Goal: Task Accomplishment & Management: Manage account settings

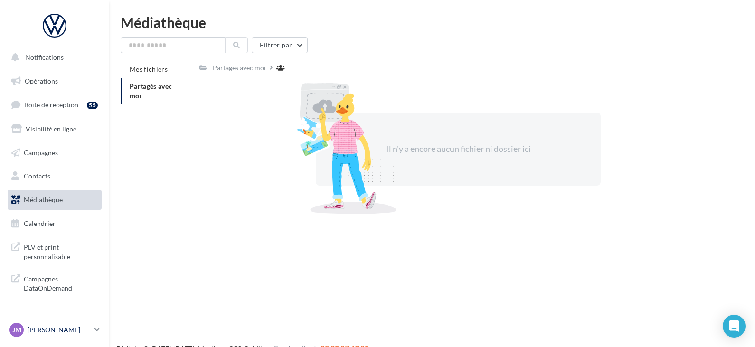
click at [98, 331] on icon at bounding box center [97, 330] width 5 height 8
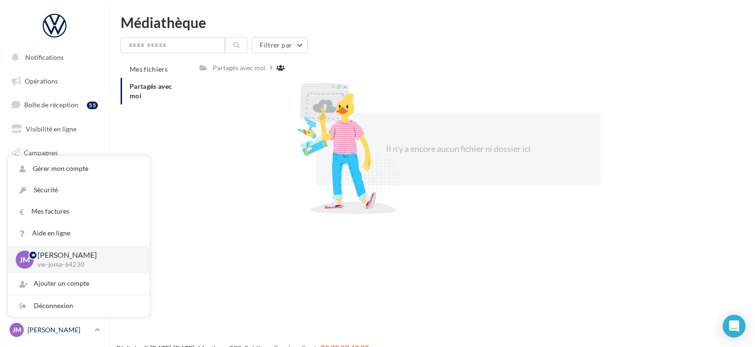
click at [98, 331] on icon at bounding box center [97, 330] width 5 height 8
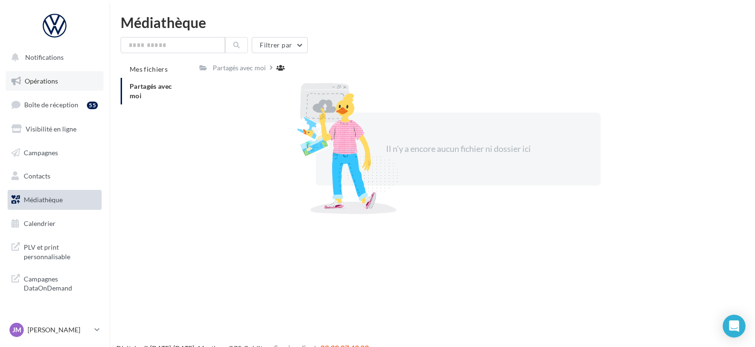
click at [50, 82] on span "Opérations" at bounding box center [41, 81] width 33 height 8
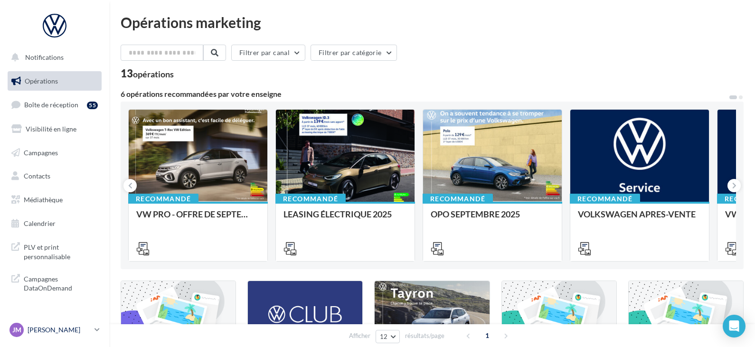
click at [98, 327] on icon at bounding box center [97, 330] width 5 height 8
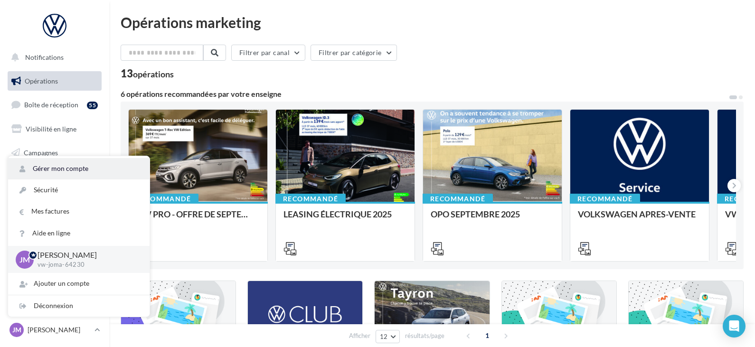
click at [64, 171] on link "Gérer mon compte" at bounding box center [79, 168] width 142 height 21
